Goal: Complete application form: Complete application form

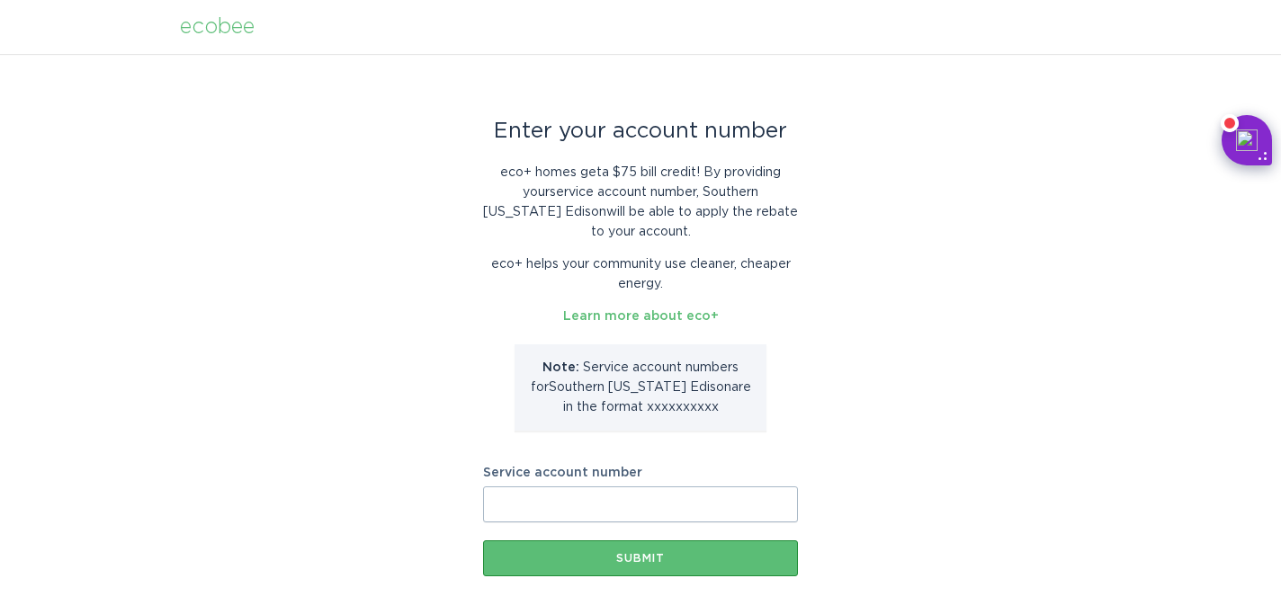
click at [536, 507] on input "Service account number" at bounding box center [640, 505] width 315 height 36
paste input "700988172891"
type input "700988172891"
click at [886, 526] on div "Enter your account number eco+ homes get a $75 bill credit ! By providing your …" at bounding box center [640, 351] width 1281 height 594
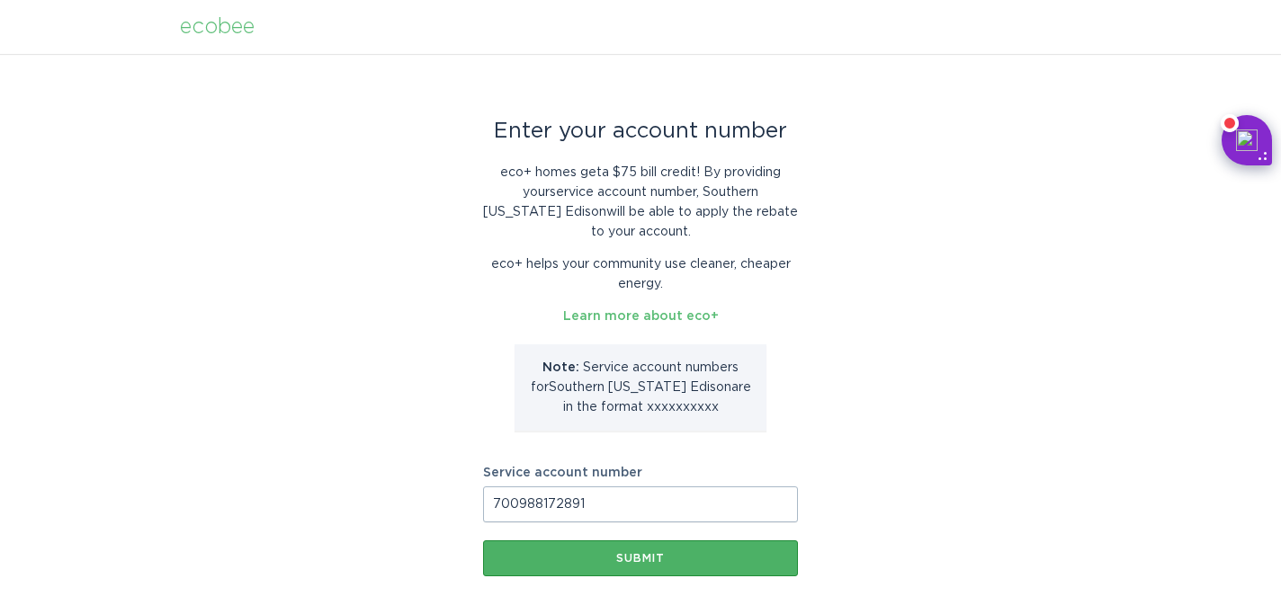
click at [624, 562] on div "Submit" at bounding box center [640, 558] width 297 height 11
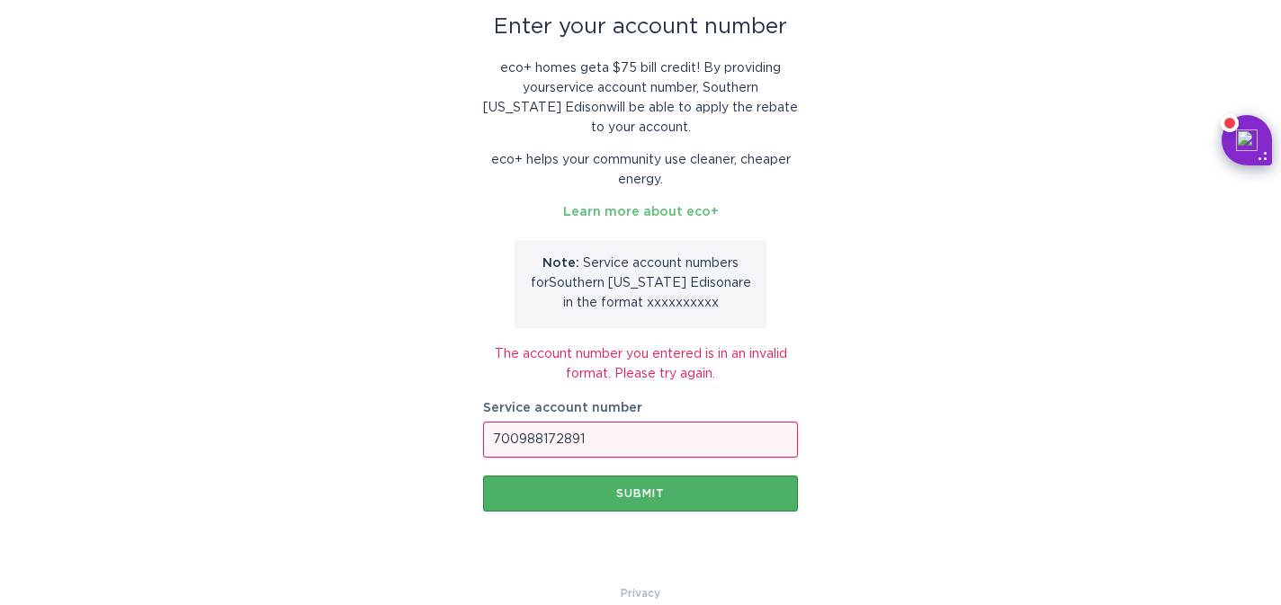
scroll to position [105, 0]
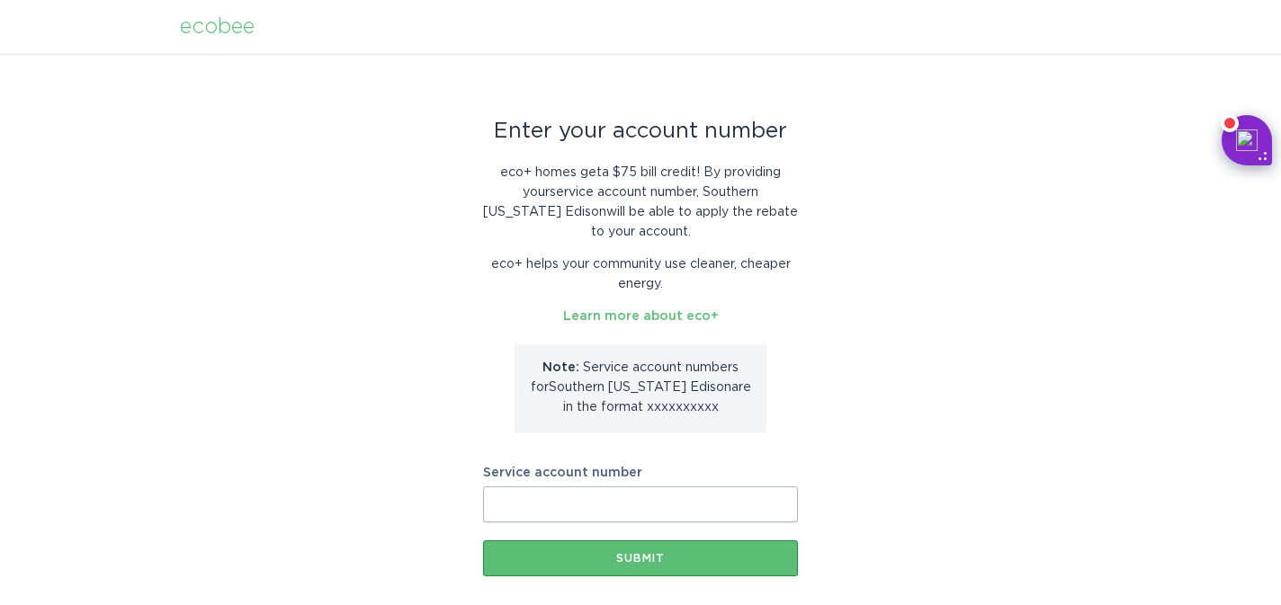
click at [534, 512] on input "Service account number" at bounding box center [640, 505] width 315 height 36
paste input "700988172891"
type input "700988172891"
click at [984, 473] on div "Enter your account number eco+ homes get a $75 bill credit ! By providing your …" at bounding box center [640, 351] width 1281 height 594
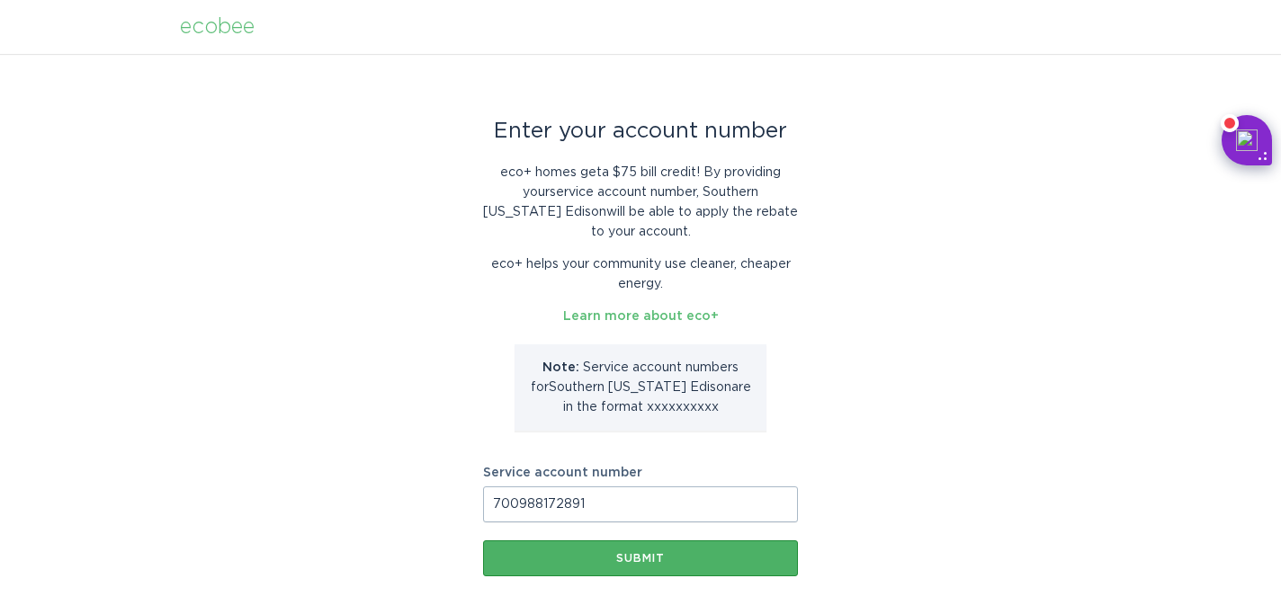
click at [651, 561] on div "Submit" at bounding box center [640, 558] width 297 height 11
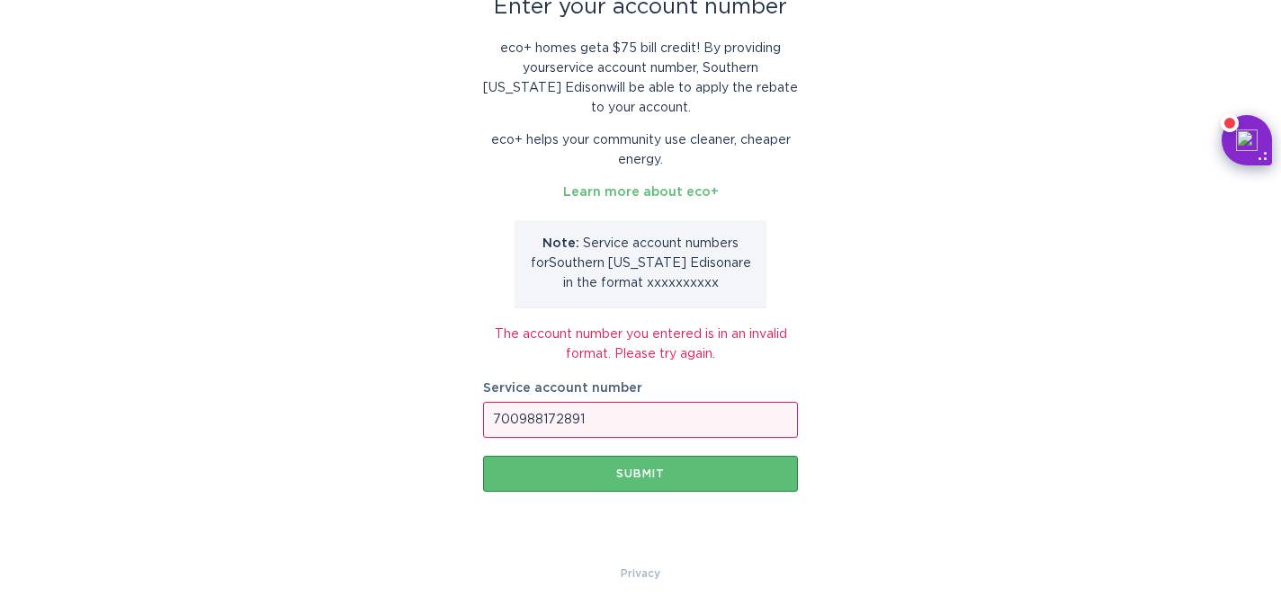
scroll to position [130, 0]
